Goal: Task Accomplishment & Management: Use online tool/utility

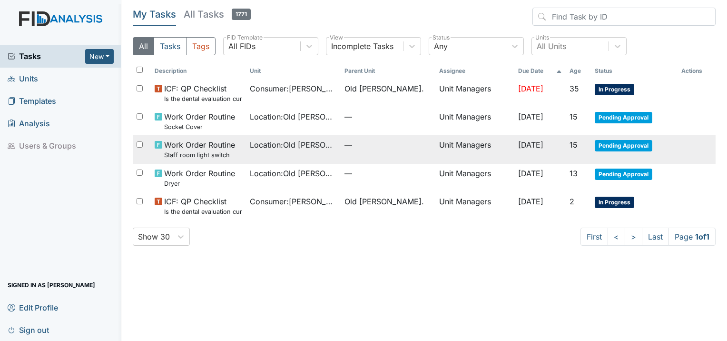
click at [195, 149] on span "Work Order Routine Staff room light switch" at bounding box center [199, 149] width 71 height 20
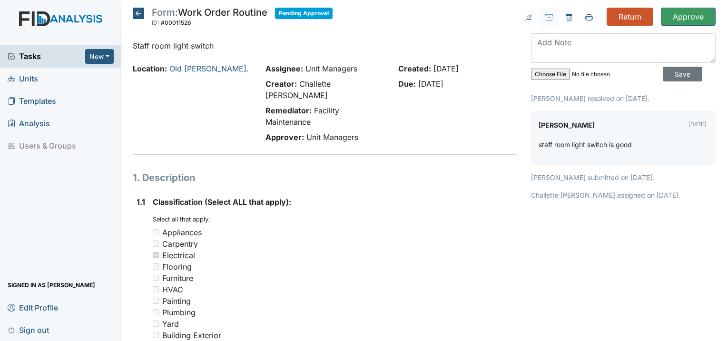
click at [139, 17] on icon at bounding box center [138, 13] width 11 height 11
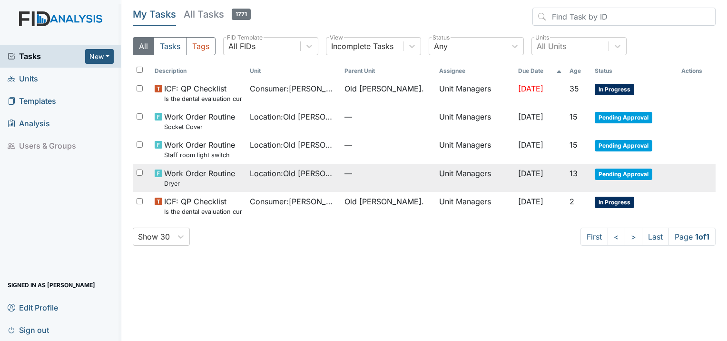
click at [230, 168] on span "Work Order Routine Dryer" at bounding box center [199, 178] width 71 height 20
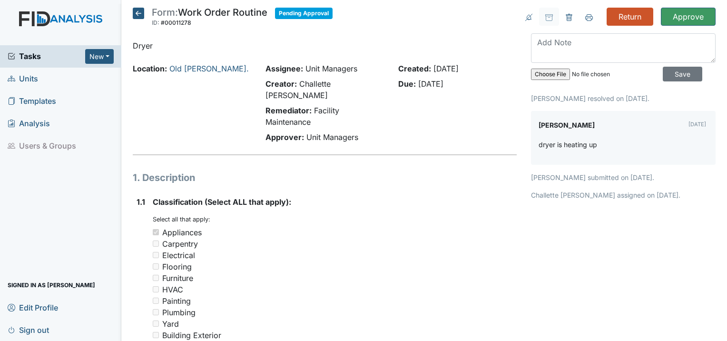
click at [139, 16] on icon at bounding box center [138, 13] width 11 height 11
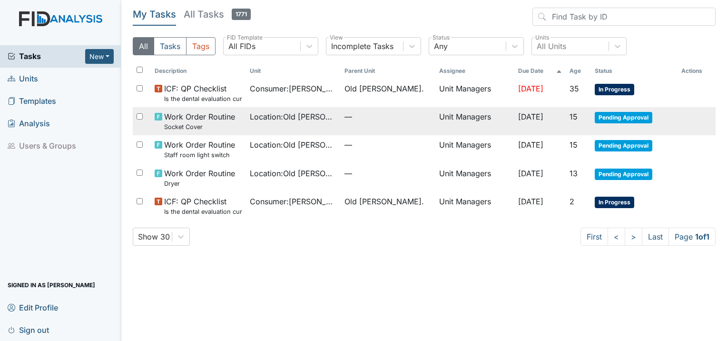
click at [240, 131] on td "Work Order Routine Socket Cover" at bounding box center [198, 121] width 95 height 28
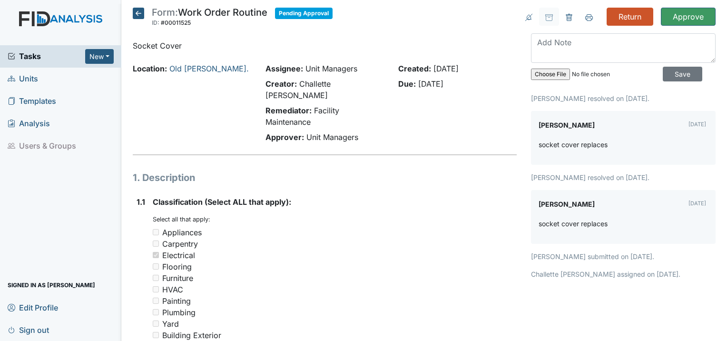
click at [134, 10] on icon at bounding box center [138, 13] width 11 height 11
